Goal: Navigation & Orientation: Go to known website

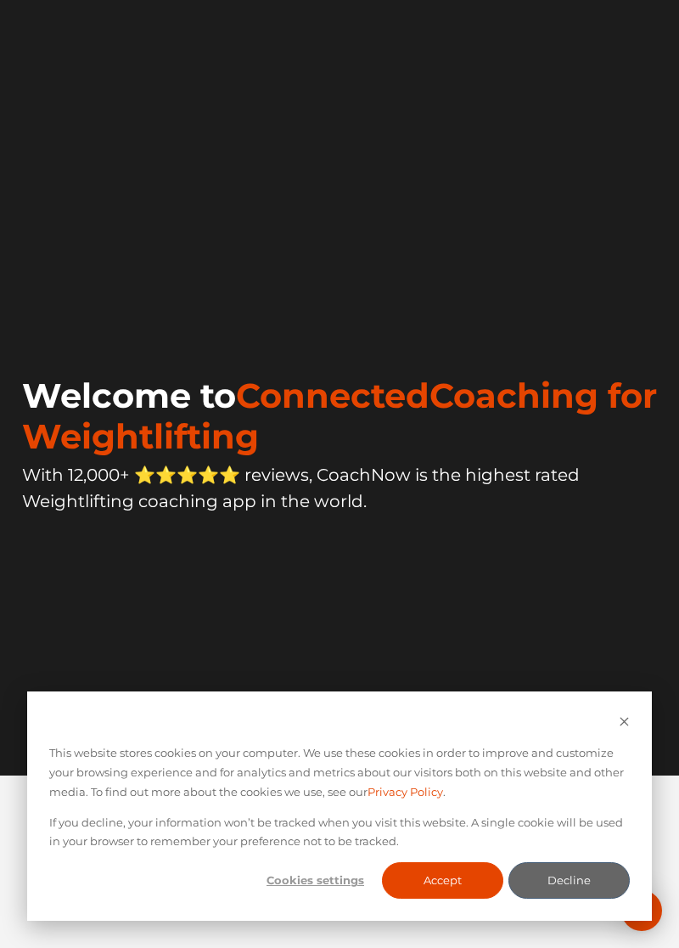
scroll to position [107, 0]
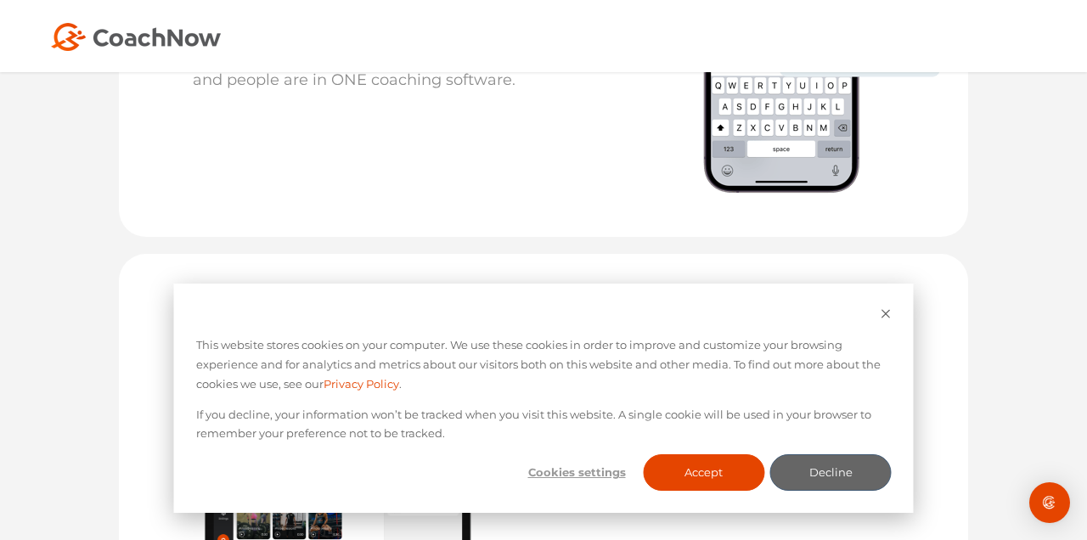
scroll to position [1988, 0]
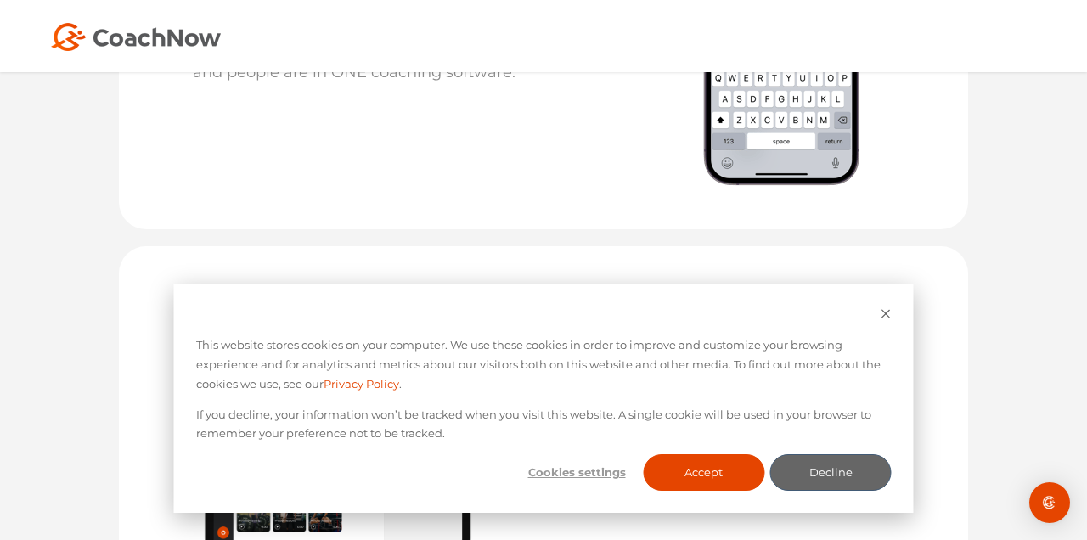
click at [879, 409] on div "This website stores cookies on your computer. We use these cookies in order to …" at bounding box center [544, 398] width 740 height 229
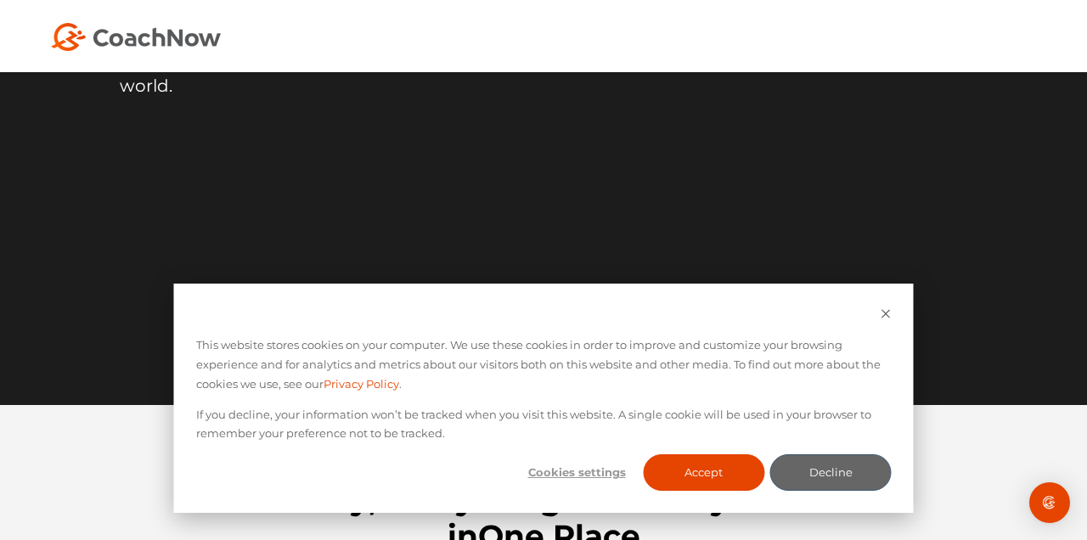
scroll to position [0, 0]
